Goal: Transaction & Acquisition: Purchase product/service

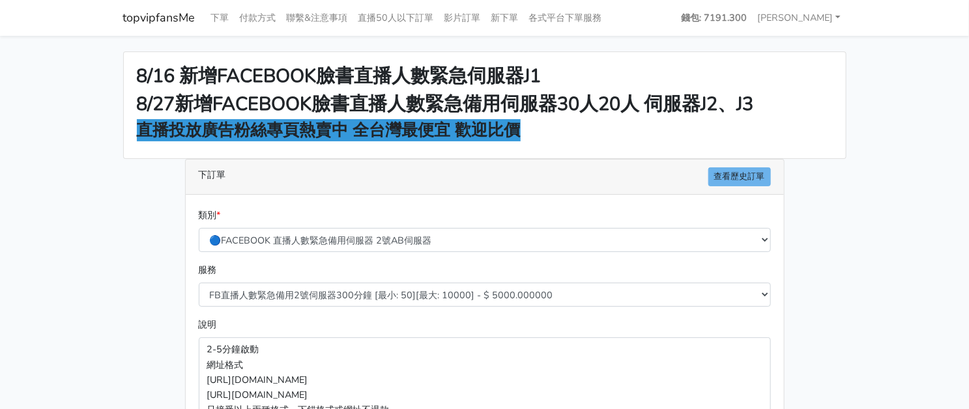
click at [870, 106] on main "8/16 新增FACEBOOK臉書直播人數緊急伺服器J1 8/27新增FACEBOOK臉書直播人數緊急備用伺服器30人20人 伺服器J2、J3 直播投放廣告粉…" at bounding box center [484, 350] width 969 height 628
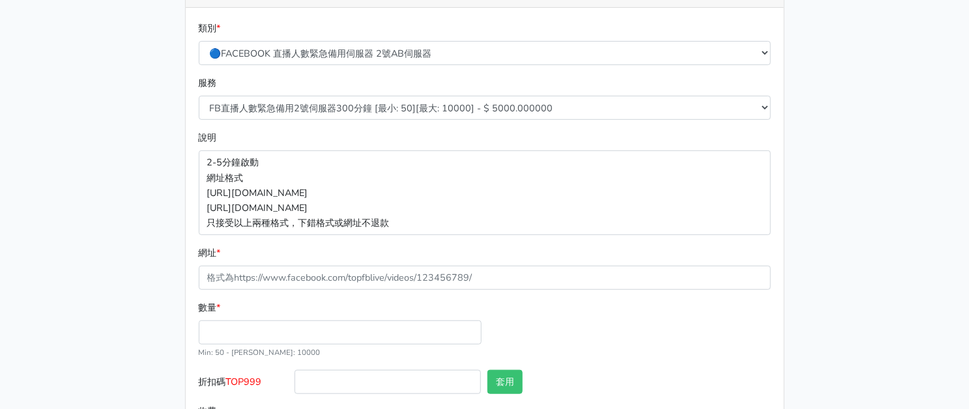
scroll to position [92, 0]
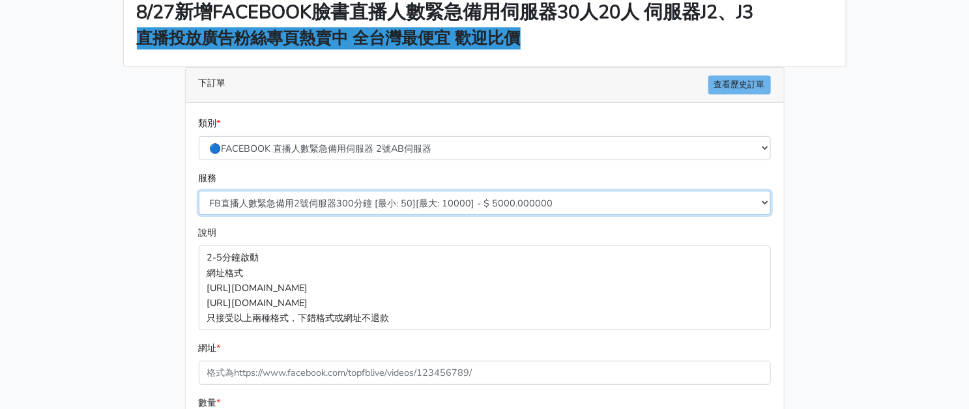
click at [369, 199] on select "FB直播人數緊急備用2號伺服器300分鐘 [最小: 50][最大: 10000] - $ 5000.000000 FB直播人數緊急備用2號伺服器60分鐘 [最…" at bounding box center [485, 203] width 572 height 24
select select "577"
click at [199, 191] on select "FB直播人數緊急備用2號伺服器300分鐘 [最小: 50][最大: 10000] - $ 5000.000000 FB直播人數緊急備用2號伺服器60分鐘 [最…" at bounding box center [485, 203] width 572 height 24
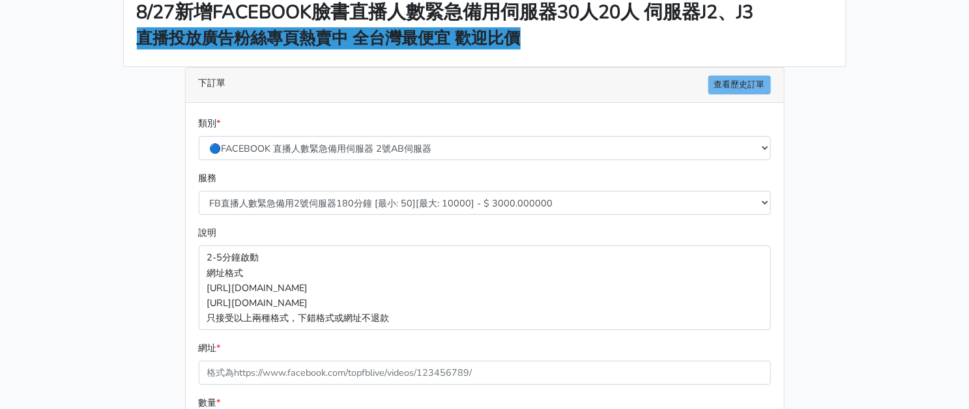
click at [128, 211] on div "8/16 新增FACEBOOK臉書直播人數緊急伺服器J1 8/27新增FACEBOOK臉書直播人數緊急備用伺服器30人20人 伺服器J2、J3 直播投放廣告粉…" at bounding box center [484, 258] width 743 height 597
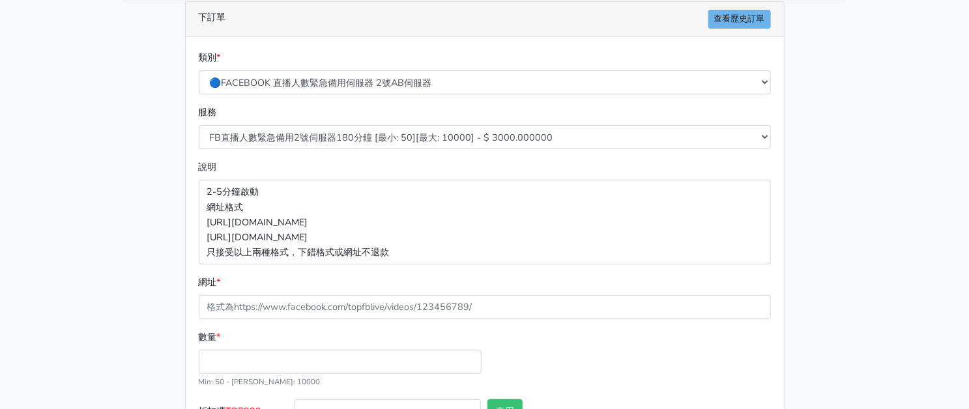
scroll to position [255, 0]
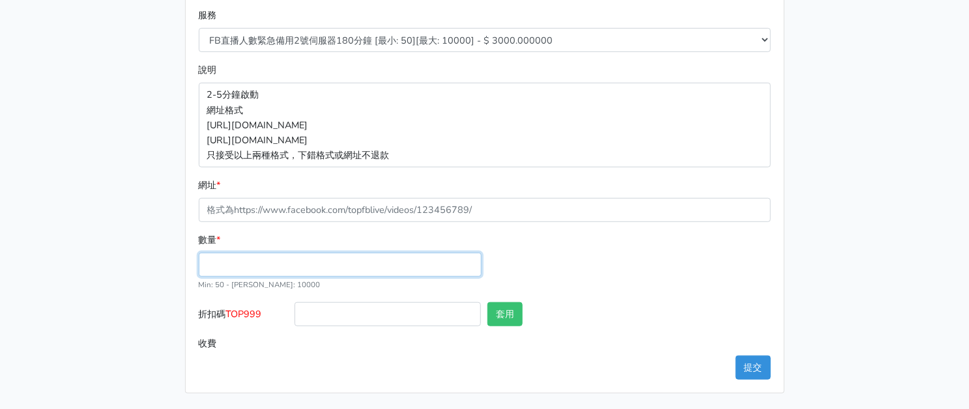
click at [267, 265] on input "數量 *" at bounding box center [340, 265] width 283 height 24
type input "50"
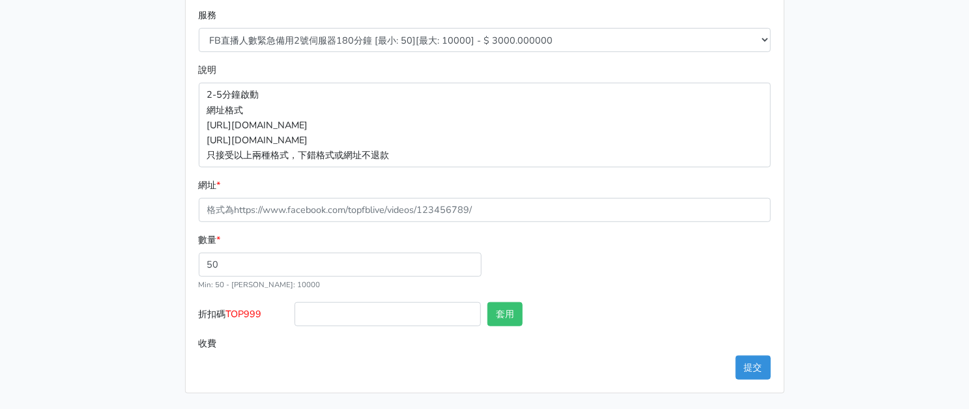
type input "150.000"
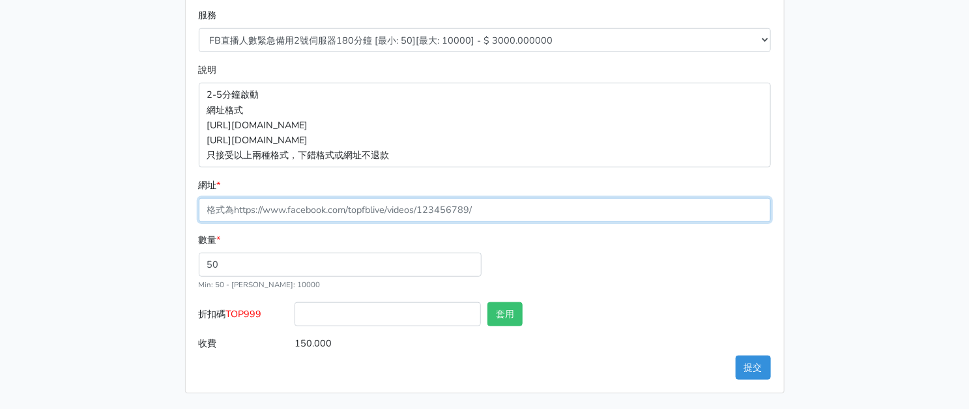
click at [315, 207] on input "網址 *" at bounding box center [485, 210] width 572 height 24
paste input "[URL][DOMAIN_NAME]"
type input "[URL][DOMAIN_NAME]"
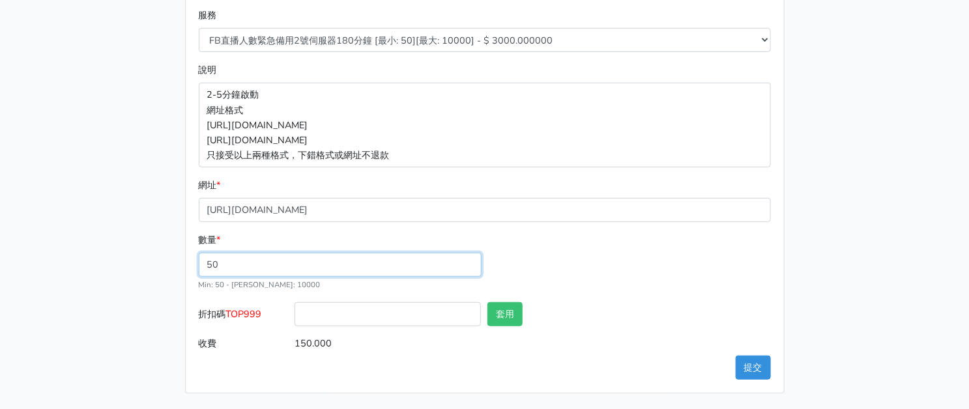
click at [578, 272] on div "數量 * 50 Min: 50 - Max: 10000" at bounding box center [484, 268] width 578 height 70
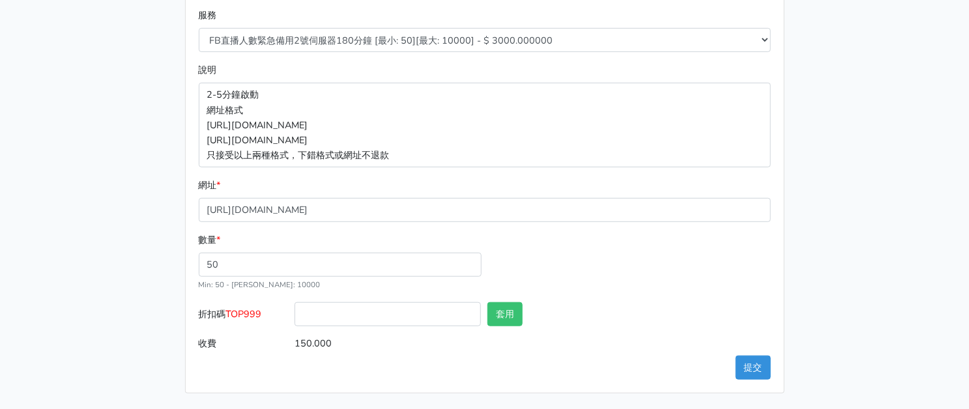
click at [250, 313] on span "TOP999" at bounding box center [244, 313] width 36 height 13
click at [294, 313] on input "折扣碼 TOP999" at bounding box center [387, 314] width 186 height 24
click at [250, 313] on span "TOP999" at bounding box center [244, 313] width 36 height 13
click at [294, 313] on input "折扣碼 TOP999" at bounding box center [387, 314] width 186 height 24
copy span "TOP999"
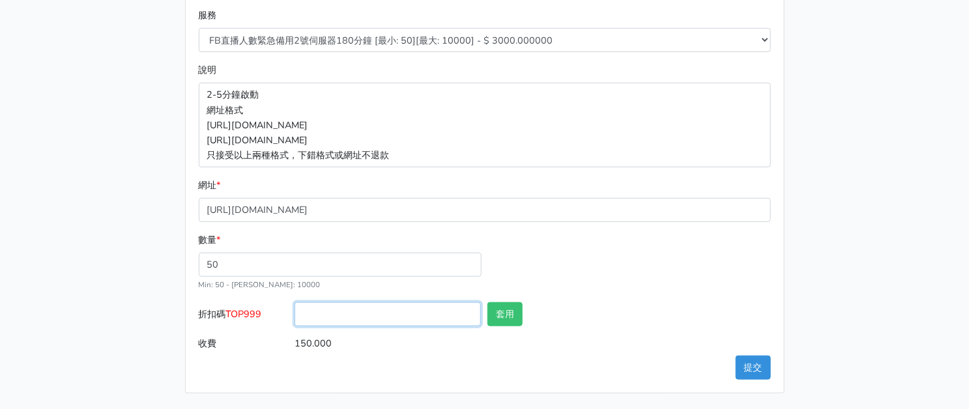
click at [408, 317] on input "折扣碼 TOP999" at bounding box center [387, 314] width 186 height 24
paste input "TOP999"
type input "TOP999"
click at [519, 314] on button "套用" at bounding box center [504, 314] width 35 height 24
type input "套用失敗"
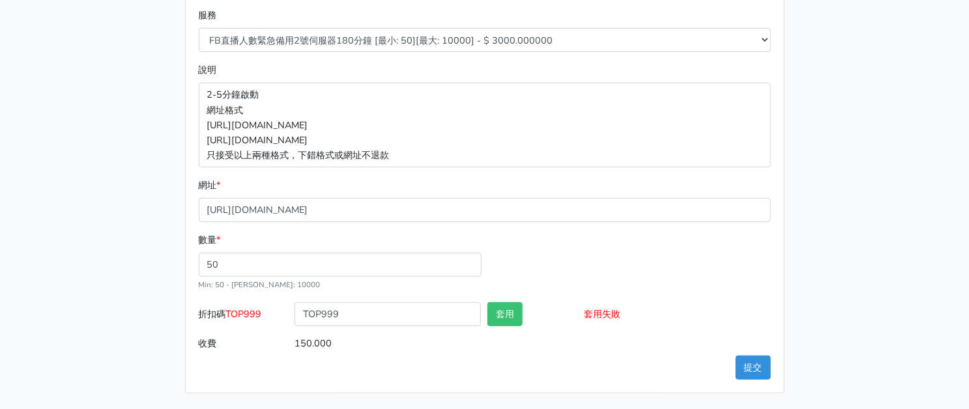
click at [752, 349] on input "150.000" at bounding box center [532, 344] width 476 height 24
click at [755, 362] on button "提交" at bounding box center [752, 368] width 35 height 24
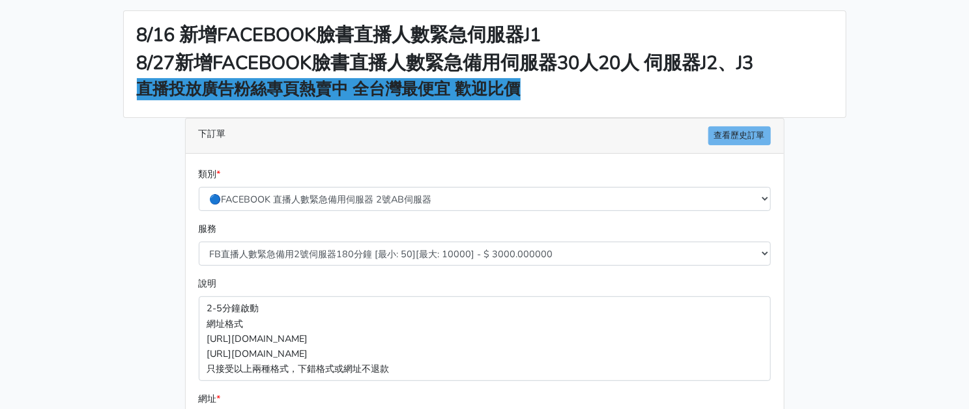
scroll to position [0, 0]
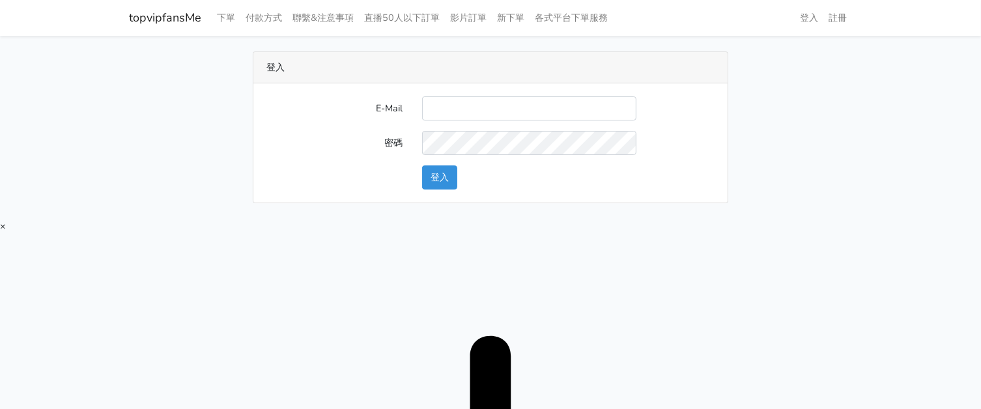
type input "twtop123@uahoo.com.tw"
click at [438, 177] on button "登入" at bounding box center [439, 177] width 35 height 24
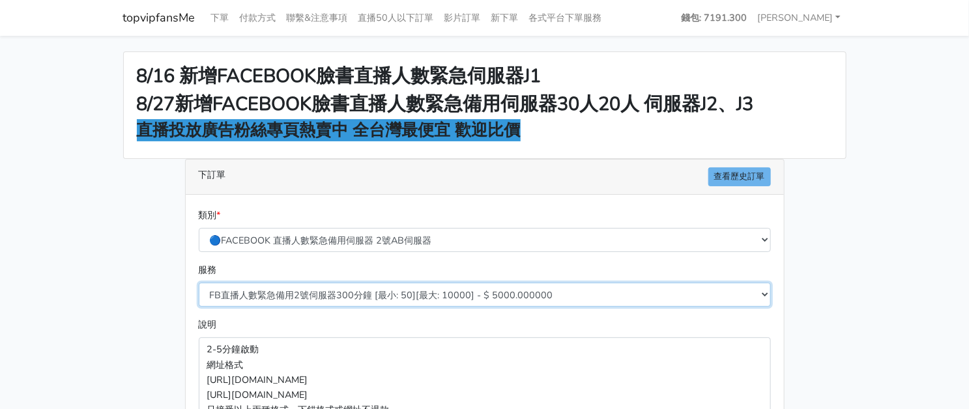
click at [353, 290] on select "FB直播人數緊急備用2號伺服器300分鐘 [最小: 50][最大: 10000] - $ 5000.000000 FB直播人數緊急備用2號伺服器60分鐘 [最…" at bounding box center [485, 295] width 572 height 24
select select "577"
click at [199, 283] on select "FB直播人數緊急備用2號伺服器300分鐘 [最小: 50][最大: 10000] - $ 5000.000000 FB直播人數緊急備用2號伺服器60分鐘 [最…" at bounding box center [485, 295] width 572 height 24
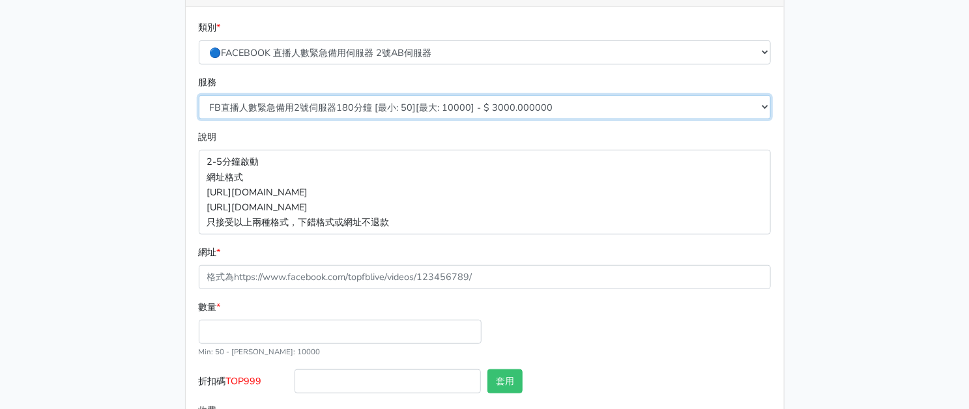
scroll to position [255, 0]
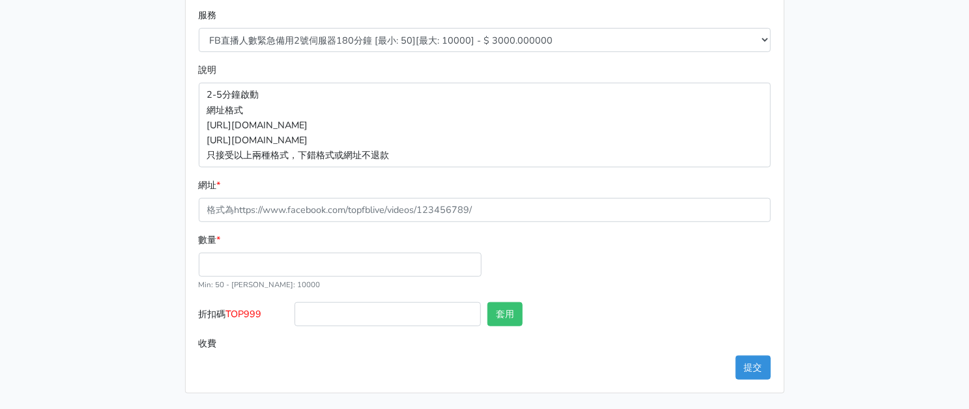
click at [318, 195] on div "網址 *" at bounding box center [485, 200] width 572 height 44
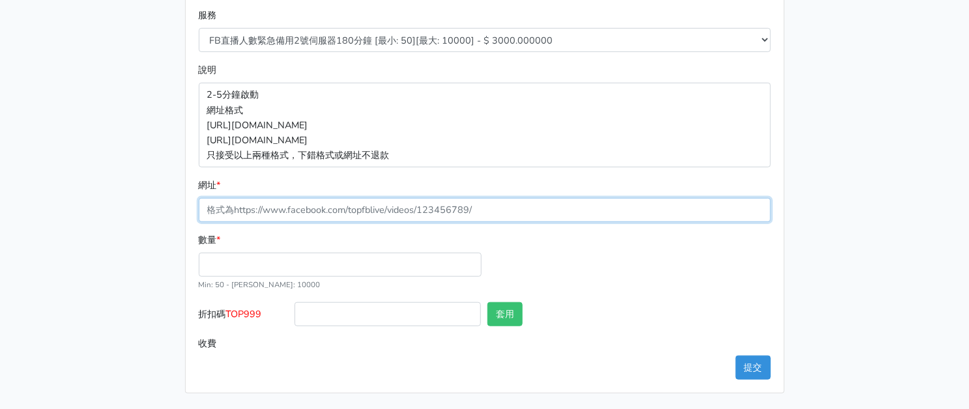
click at [323, 210] on input "網址 *" at bounding box center [485, 210] width 572 height 24
paste input "TOP999"
click at [334, 199] on input "TOP999" at bounding box center [485, 210] width 572 height 24
drag, startPoint x: 334, startPoint y: 199, endPoint x: 334, endPoint y: 208, distance: 9.1
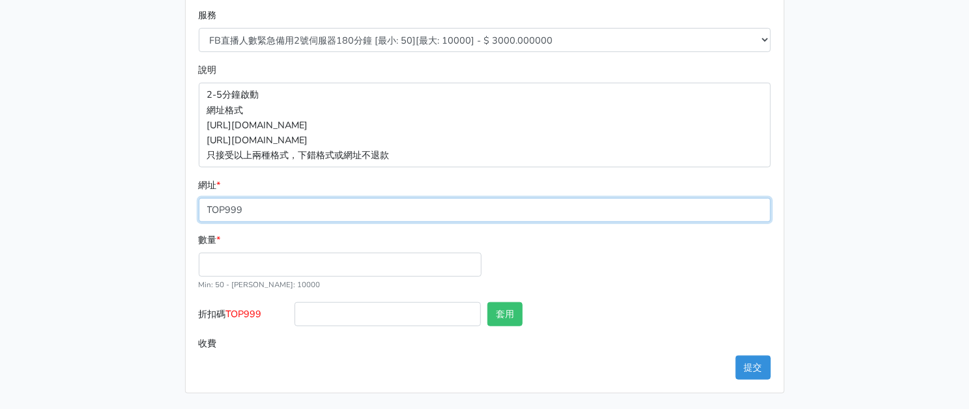
click at [334, 200] on input "TOP999" at bounding box center [485, 210] width 572 height 24
paste input "[URL][DOMAIN_NAME]"
type input "[URL][DOMAIN_NAME]"
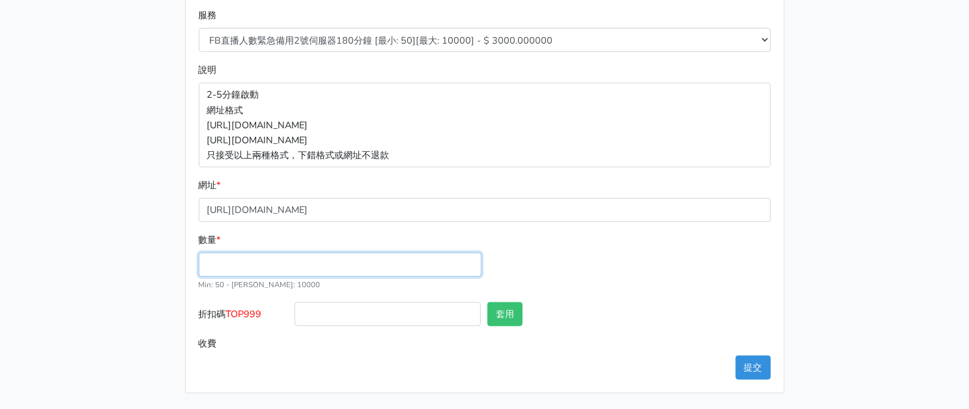
click at [298, 266] on input "數量 *" at bounding box center [340, 265] width 283 height 24
type input "50"
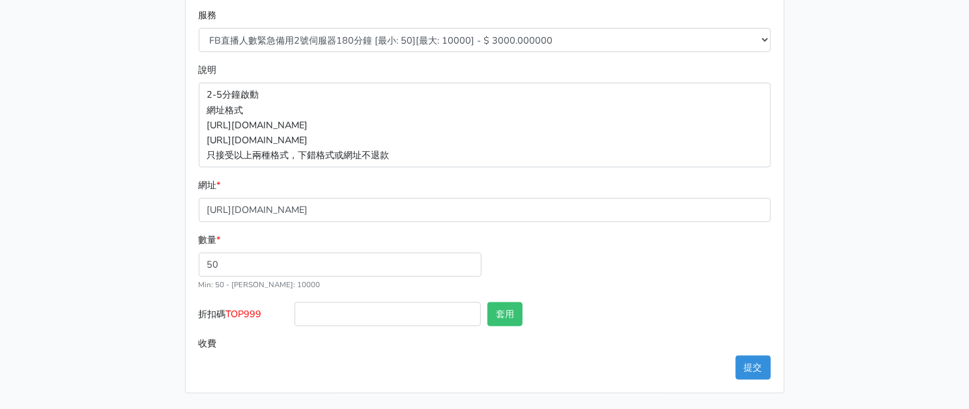
type input "150.000"
click at [253, 313] on span "TOP999" at bounding box center [244, 313] width 36 height 13
click at [294, 313] on input "折扣碼 TOP999" at bounding box center [387, 314] width 186 height 24
click at [253, 313] on span "TOP999" at bounding box center [244, 313] width 36 height 13
click at [294, 313] on input "折扣碼 TOP999" at bounding box center [387, 314] width 186 height 24
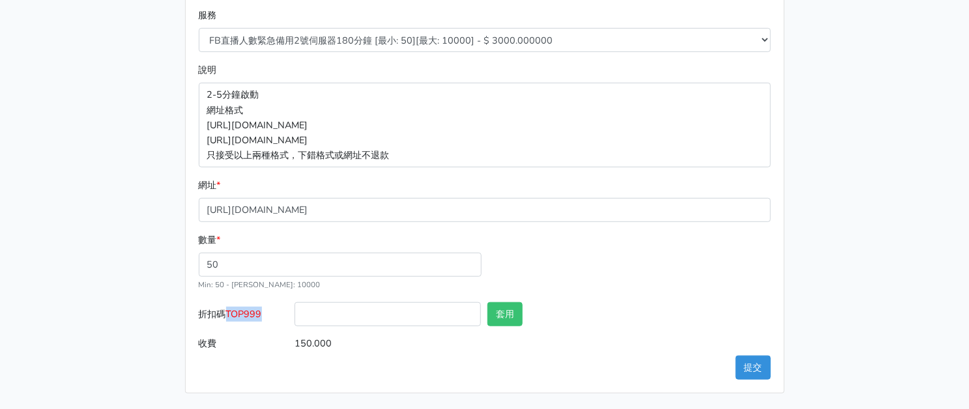
copy span "TOP999"
click at [351, 318] on input "折扣碼 TOP999" at bounding box center [387, 314] width 186 height 24
paste input "TOP999"
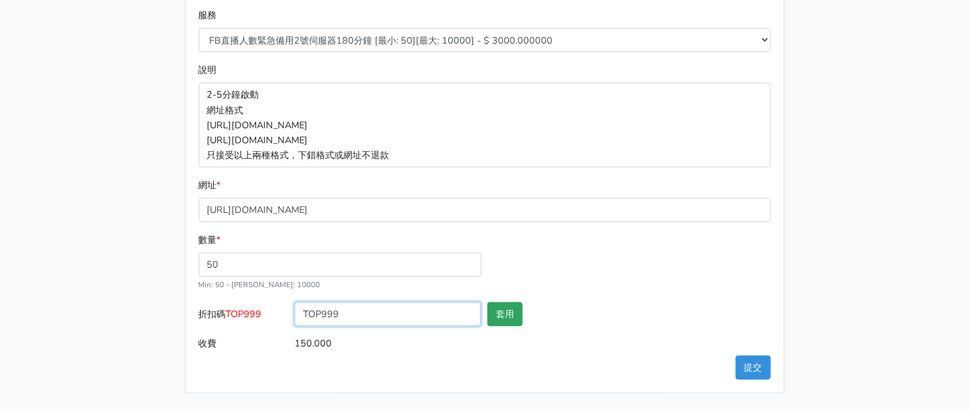
type input "TOP999"
click at [501, 314] on button "套用" at bounding box center [504, 314] width 35 height 24
type input "套用失敗"
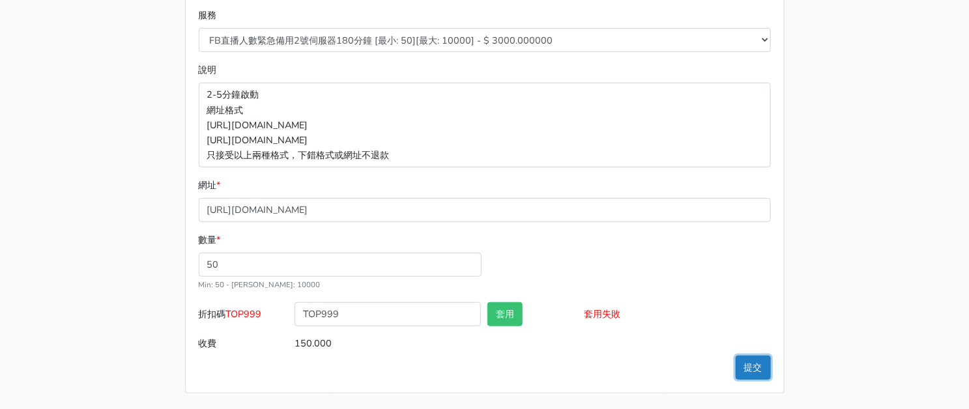
click at [753, 360] on button "提交" at bounding box center [752, 368] width 35 height 24
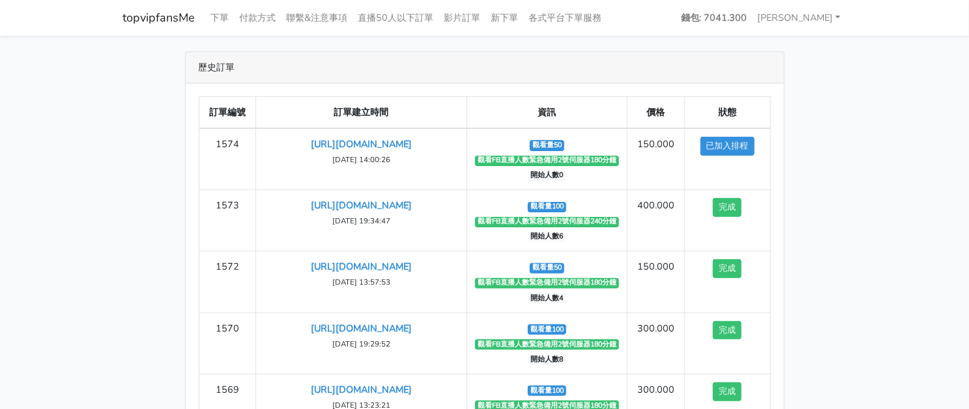
click at [915, 161] on main "歷史訂單 訂單編號 訂單建立時間 資訊 價格 狀態 1574 [URL][DOMAIN_NAME] ‹" at bounding box center [484, 273] width 969 height 474
